Goal: Information Seeking & Learning: Learn about a topic

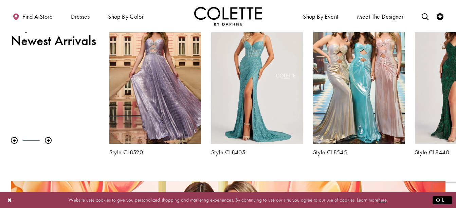
scroll to position [255, 0]
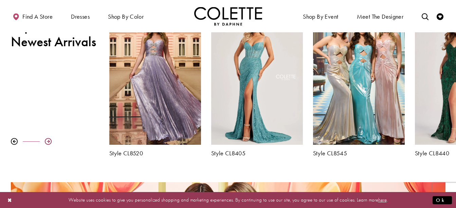
click at [46, 143] on div at bounding box center [48, 141] width 7 height 7
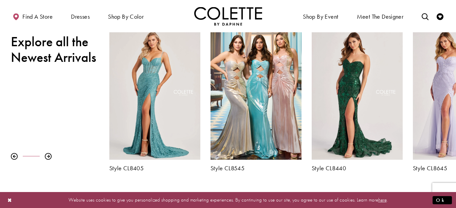
scroll to position [236, 0]
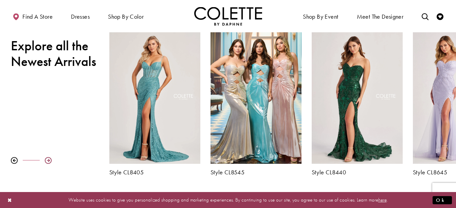
click at [50, 159] on div at bounding box center [48, 160] width 7 height 7
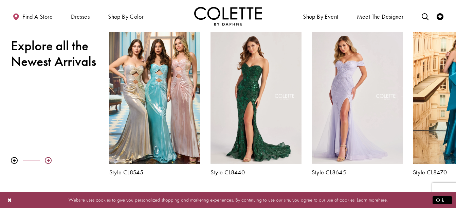
click at [50, 159] on div at bounding box center [48, 160] width 7 height 7
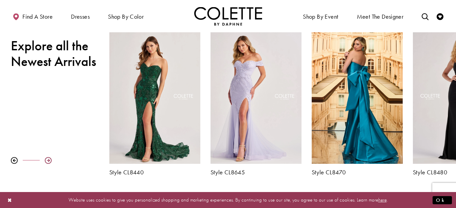
click at [50, 159] on div at bounding box center [48, 160] width 7 height 7
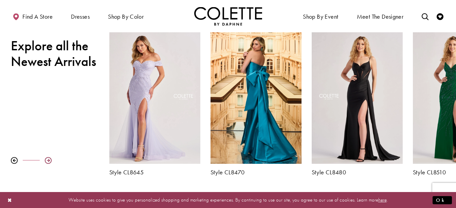
click at [50, 159] on div at bounding box center [48, 160] width 7 height 7
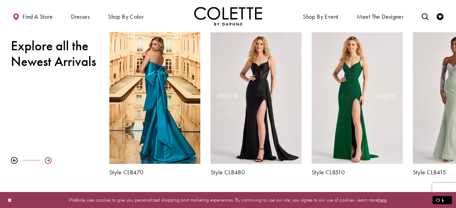
click at [50, 159] on div at bounding box center [48, 160] width 7 height 7
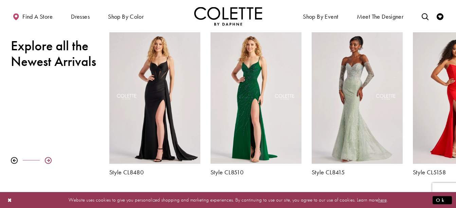
click at [50, 159] on div at bounding box center [48, 160] width 7 height 7
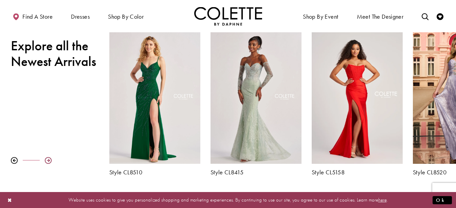
click at [50, 159] on div at bounding box center [48, 160] width 7 height 7
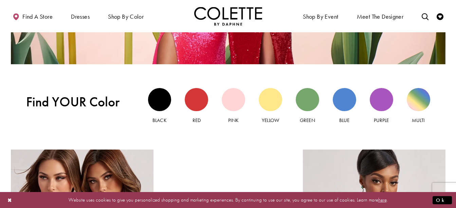
scroll to position [589, 0]
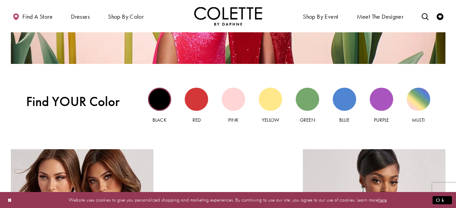
click at [154, 98] on div "Black view" at bounding box center [159, 99] width 23 height 23
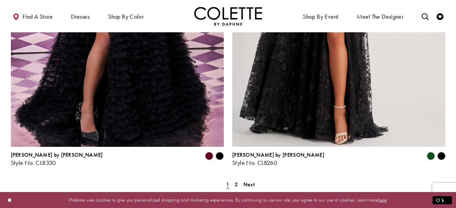
scroll to position [1269, 0]
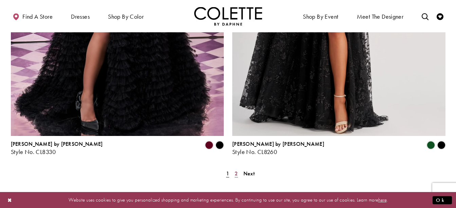
click at [236, 170] on span "2" at bounding box center [236, 173] width 3 height 7
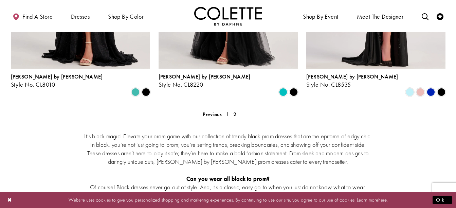
scroll to position [471, 0]
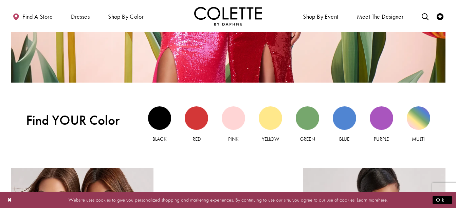
scroll to position [567, 0]
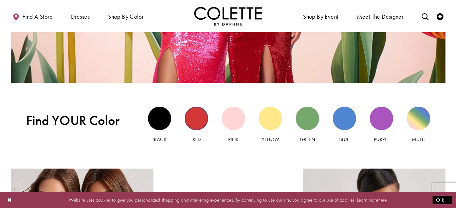
click at [196, 121] on div "Red view" at bounding box center [196, 118] width 23 height 23
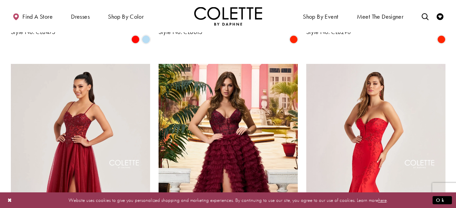
scroll to position [780, 0]
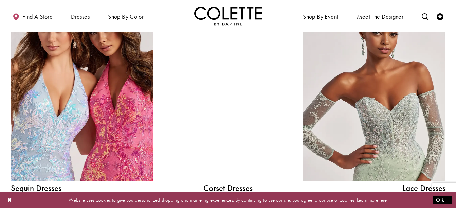
scroll to position [554, 0]
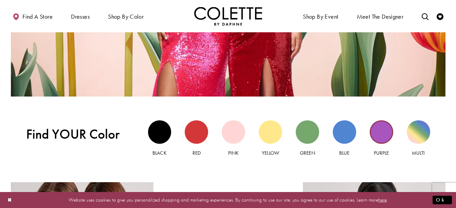
click at [378, 131] on div "Purple view" at bounding box center [381, 131] width 23 height 23
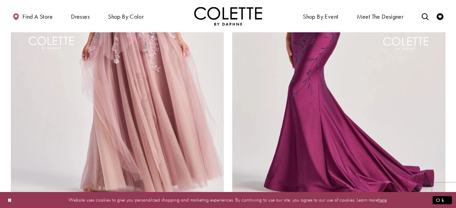
scroll to position [1421, 0]
